Goal: Find contact information: Find contact information

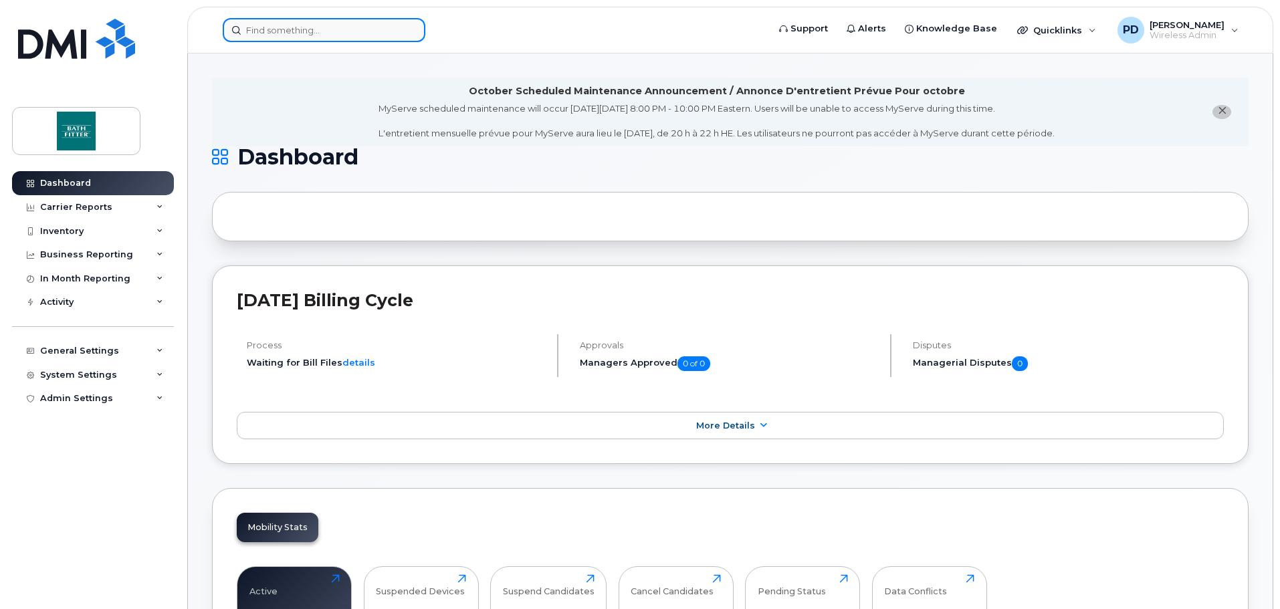
click at [279, 34] on input at bounding box center [324, 30] width 203 height 24
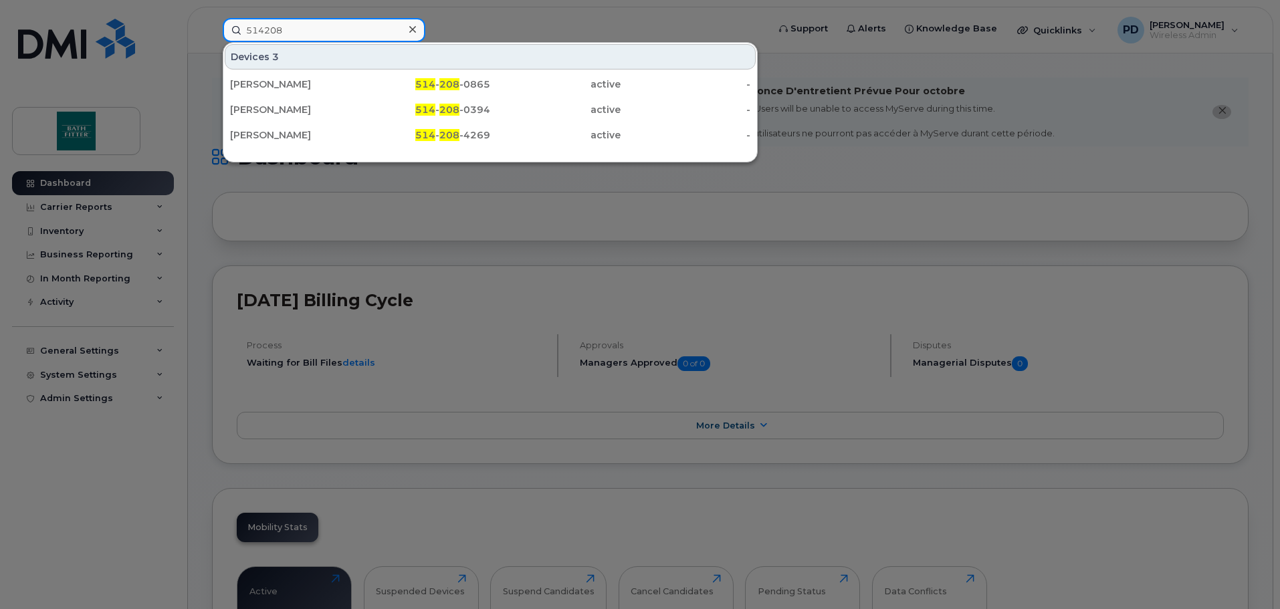
type input "514208"
click at [417, 33] on div at bounding box center [412, 29] width 19 height 19
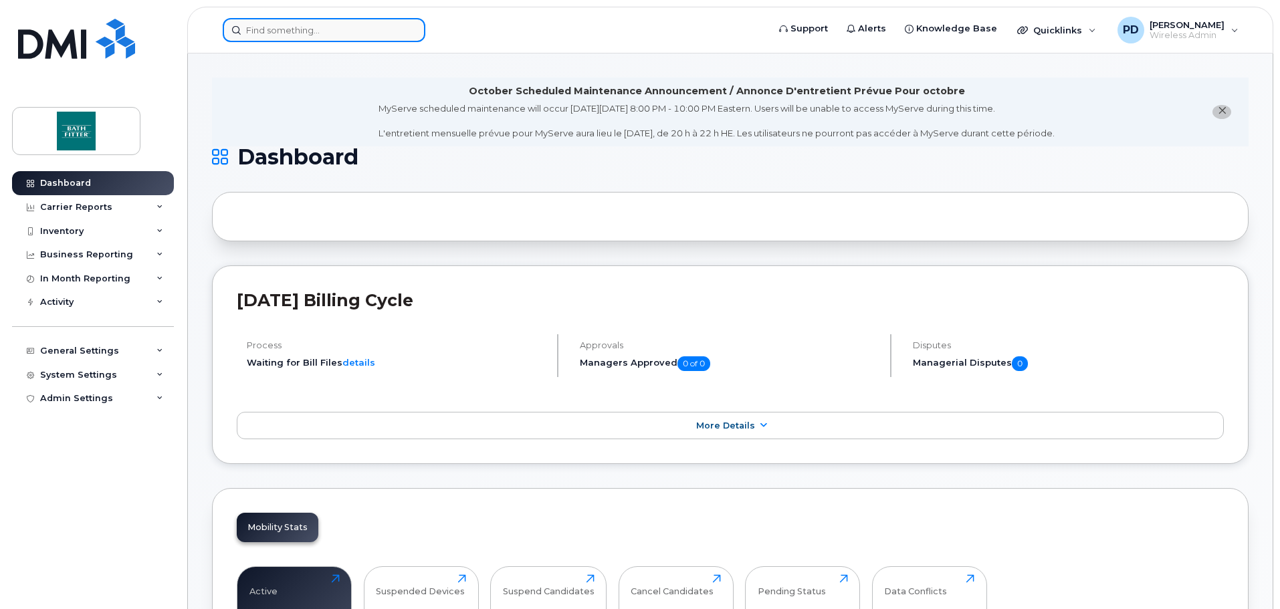
click at [334, 33] on input at bounding box center [324, 30] width 203 height 24
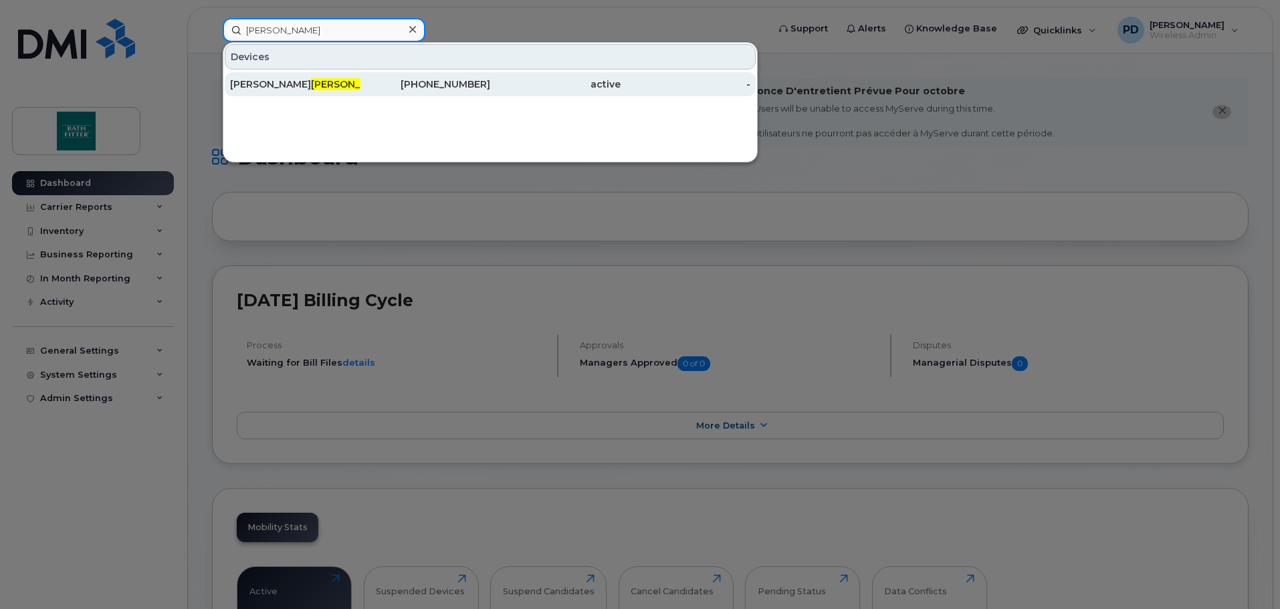
type input "[PERSON_NAME]"
click at [311, 89] on span "[PERSON_NAME]" at bounding box center [351, 84] width 81 height 12
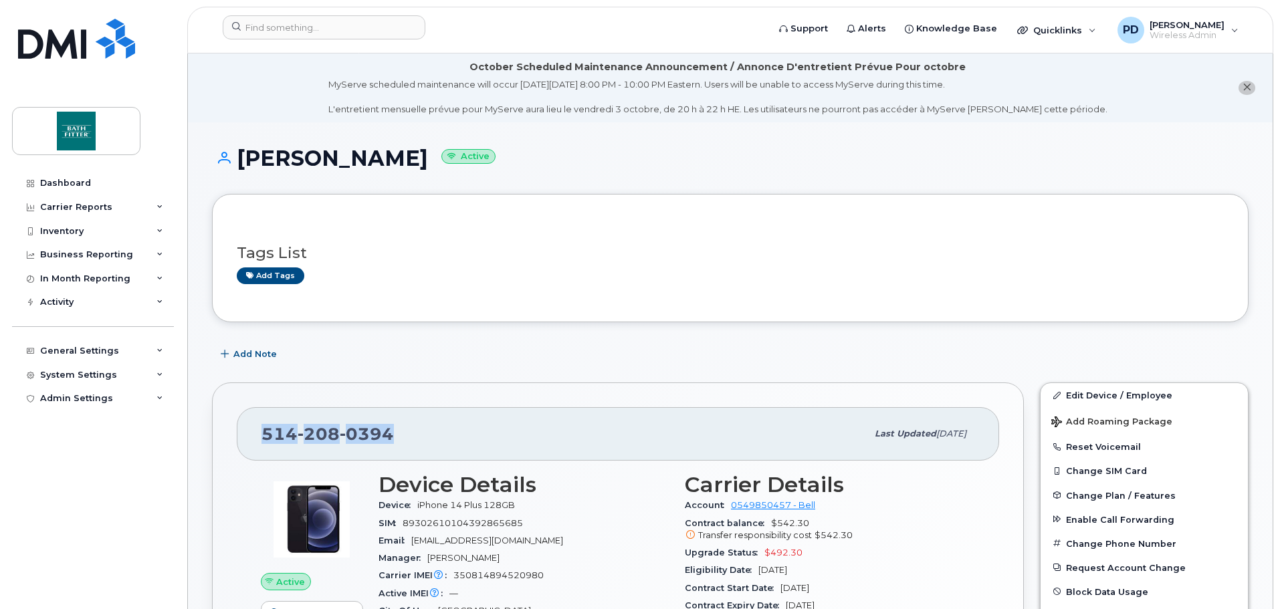
drag, startPoint x: 365, startPoint y: 433, endPoint x: 259, endPoint y: 429, distance: 106.4
click at [259, 430] on div "[PHONE_NUMBER] Last updated [DATE]" at bounding box center [618, 434] width 762 height 54
copy span "[PHONE_NUMBER]"
click at [418, 442] on div "[PHONE_NUMBER]" at bounding box center [564, 434] width 605 height 28
drag, startPoint x: 405, startPoint y: 432, endPoint x: 258, endPoint y: 431, distance: 146.5
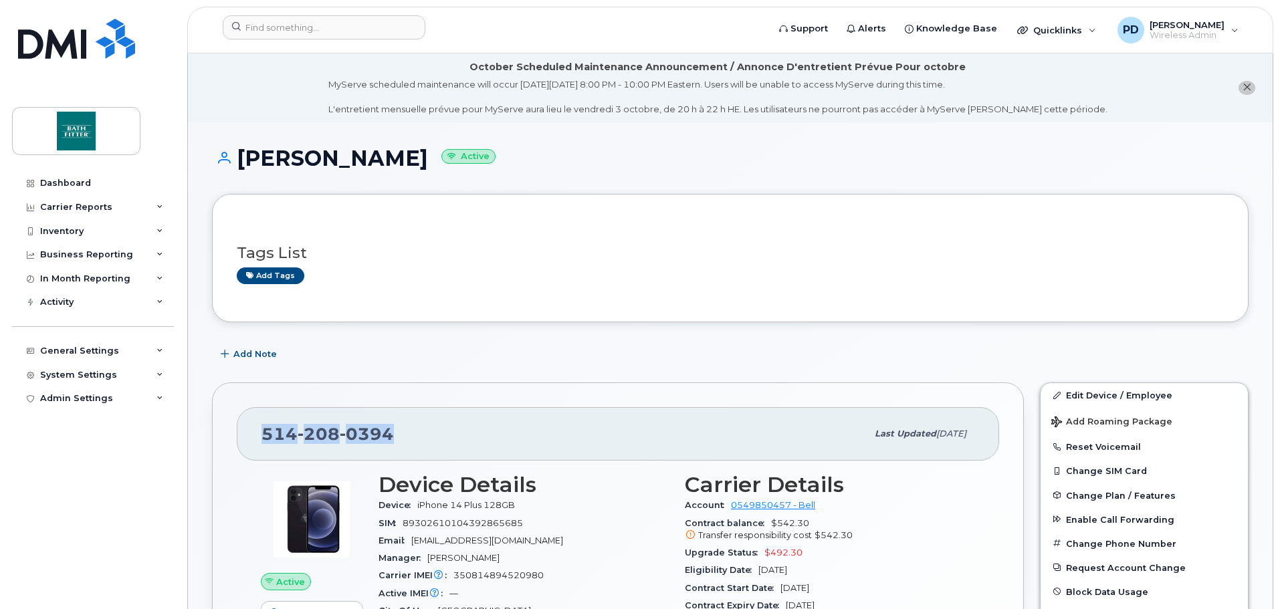
click at [258, 431] on div "514 208 0394 Last updated Sep 09, 2025" at bounding box center [618, 434] width 762 height 54
copy span "514 208 0394"
